Goal: Task Accomplishment & Management: Manage account settings

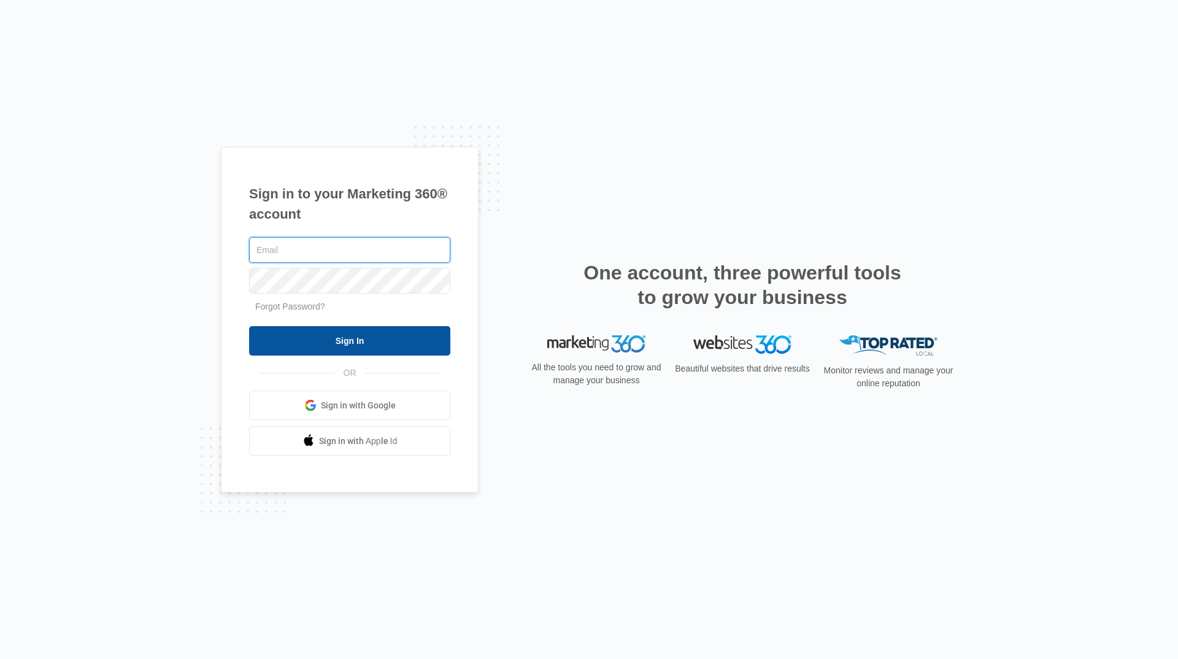
type input "[EMAIL_ADDRESS][DOMAIN_NAME]"
click at [365, 342] on input "Sign In" at bounding box center [349, 340] width 201 height 29
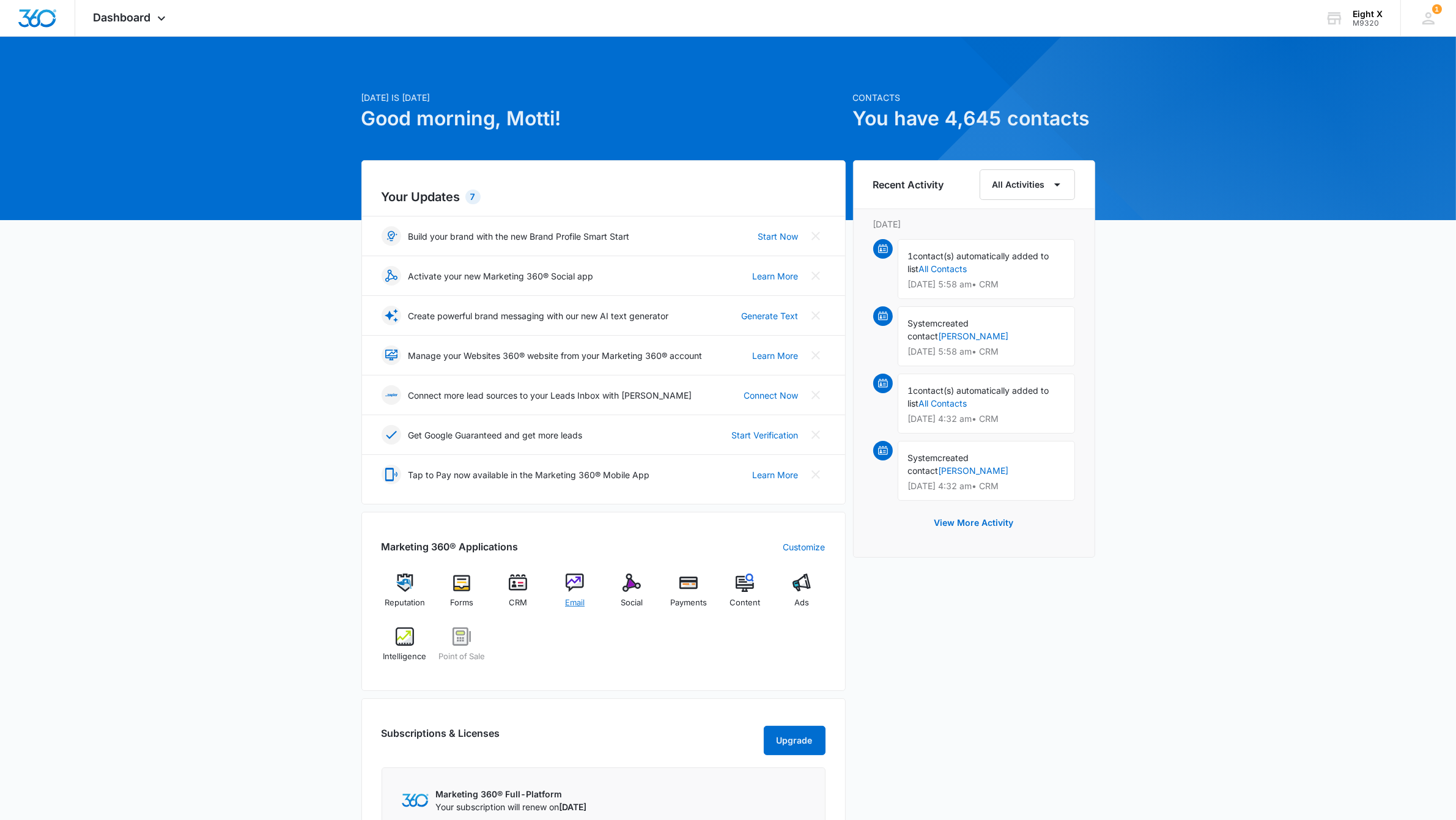
click at [579, 592] on img at bounding box center [575, 583] width 18 height 18
